Goal: Ask a question: Seek information or help from site administrators or community

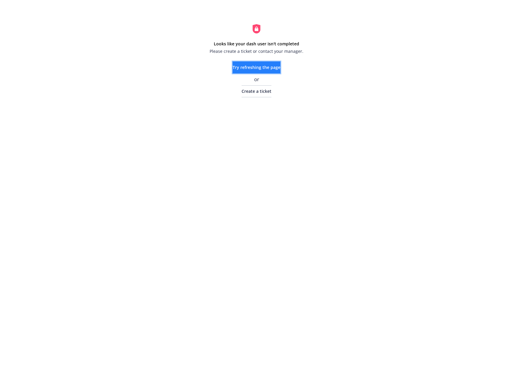
click at [255, 68] on span "Try refreshing the page" at bounding box center [256, 67] width 48 height 6
click at [242, 90] on span "Create a ticket" at bounding box center [256, 91] width 30 height 6
